Goal: Information Seeking & Learning: Learn about a topic

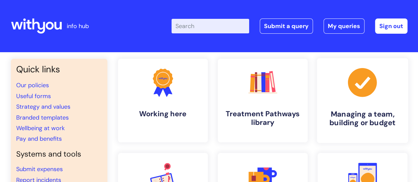
click at [355, 88] on icon at bounding box center [361, 82] width 29 height 29
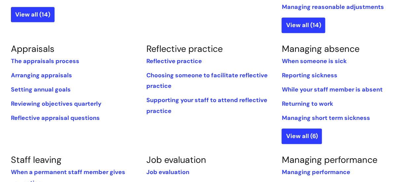
scroll to position [264, 0]
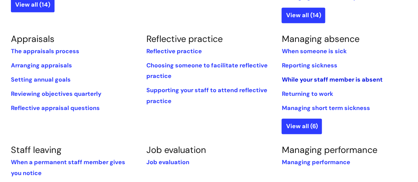
click at [356, 79] on link "While‌ ‌your‌ ‌staff‌ ‌member‌ ‌is‌ ‌absent‌" at bounding box center [331, 80] width 101 height 8
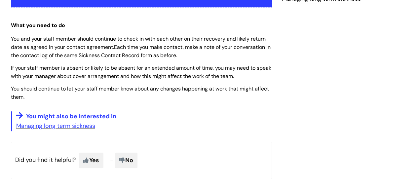
scroll to position [165, 0]
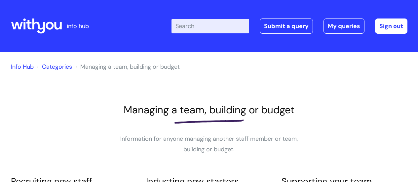
scroll to position [261, 0]
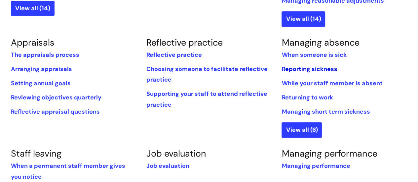
click at [330, 69] on link "Reporting sickness" at bounding box center [308, 69] width 55 height 8
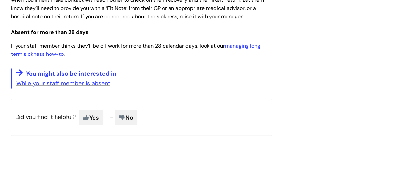
scroll to position [594, 0]
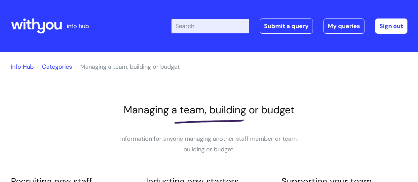
scroll to position [261, 0]
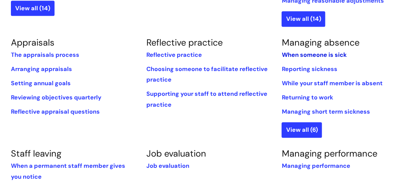
click at [311, 55] on link "When someone is sick" at bounding box center [313, 55] width 65 height 8
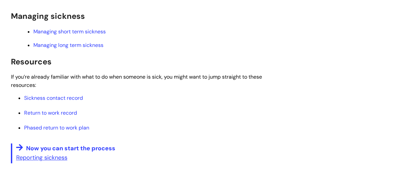
scroll to position [330, 0]
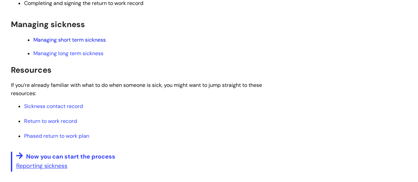
click at [86, 39] on link "Managing short term sickness" at bounding box center [69, 39] width 72 height 7
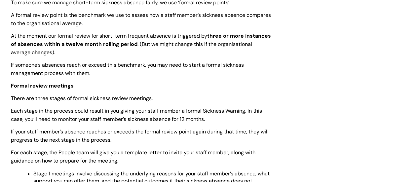
scroll to position [297, 0]
